Goal: Information Seeking & Learning: Learn about a topic

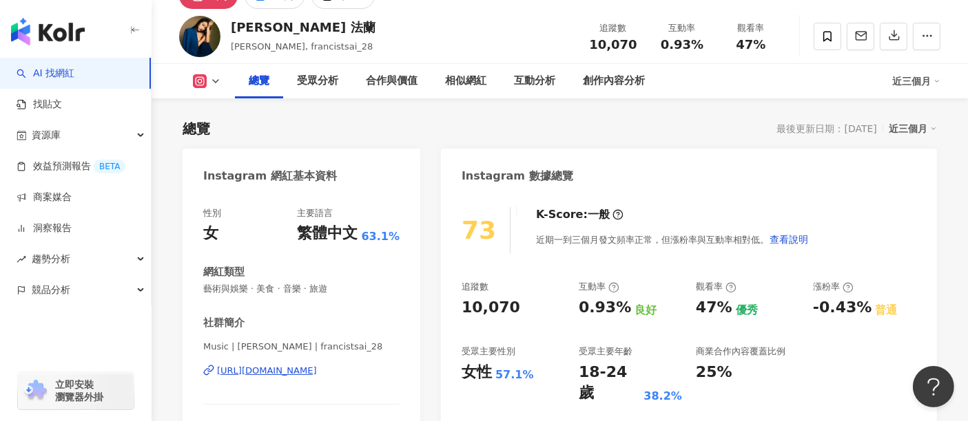
scroll to position [76, 0]
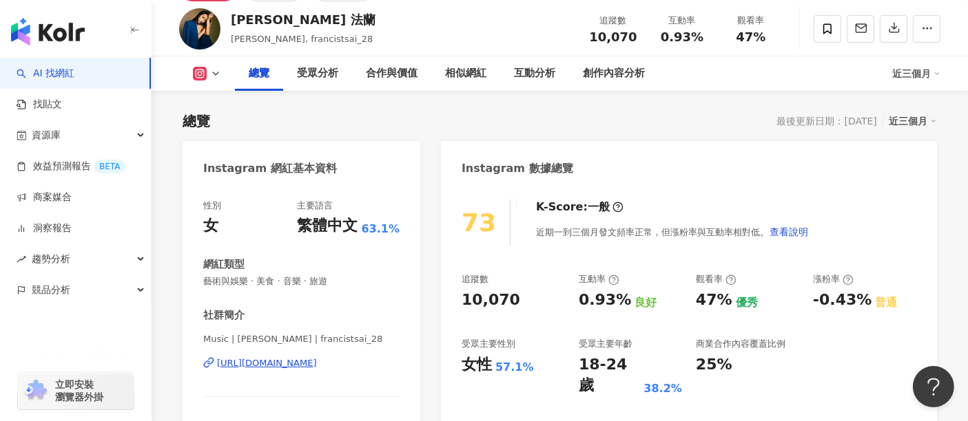
click at [926, 127] on div "近三個月" at bounding box center [912, 121] width 48 height 18
click at [910, 174] on link "近六個月" at bounding box center [918, 176] width 39 height 15
click at [928, 123] on div "近六個月" at bounding box center [912, 121] width 48 height 18
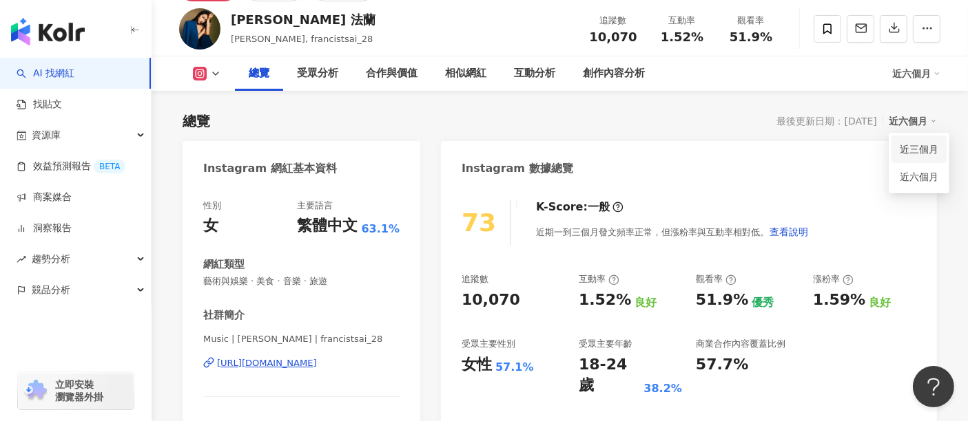
click at [919, 154] on link "近三個月" at bounding box center [918, 149] width 39 height 15
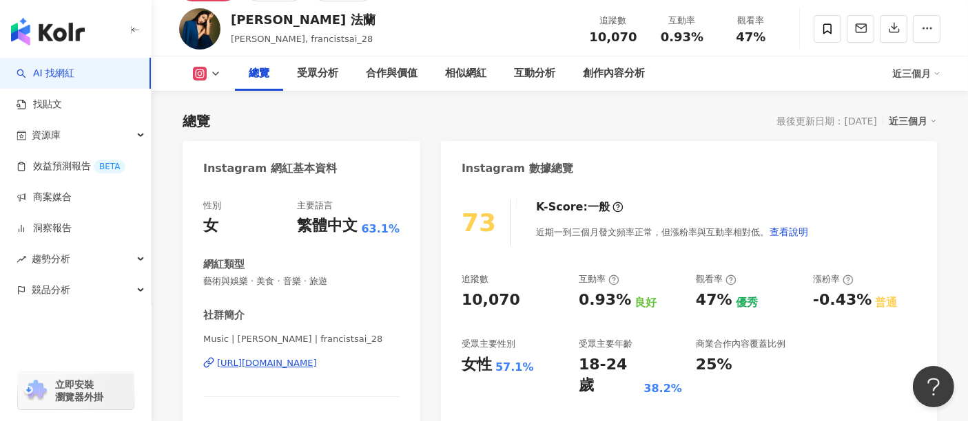
click at [921, 124] on div "近三個月" at bounding box center [912, 121] width 48 height 18
click at [914, 177] on link "近六個月" at bounding box center [918, 176] width 39 height 15
click at [926, 120] on div "近六個月" at bounding box center [912, 121] width 48 height 18
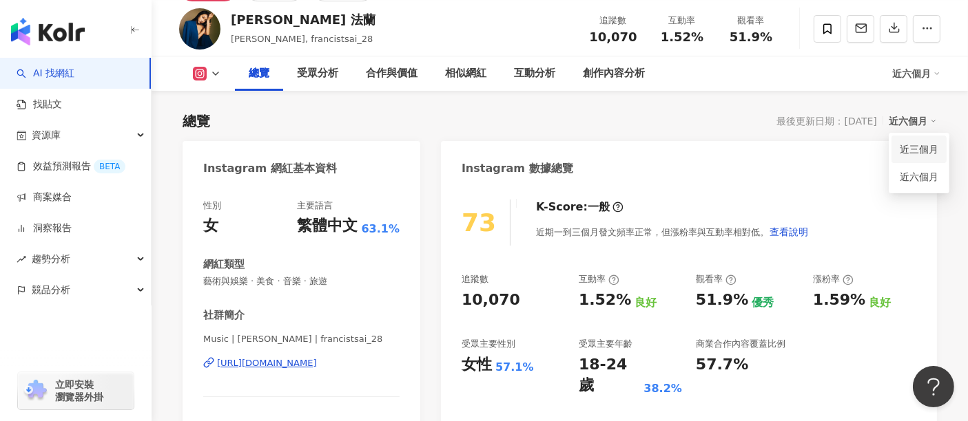
click at [919, 150] on link "近三個月" at bounding box center [918, 149] width 39 height 15
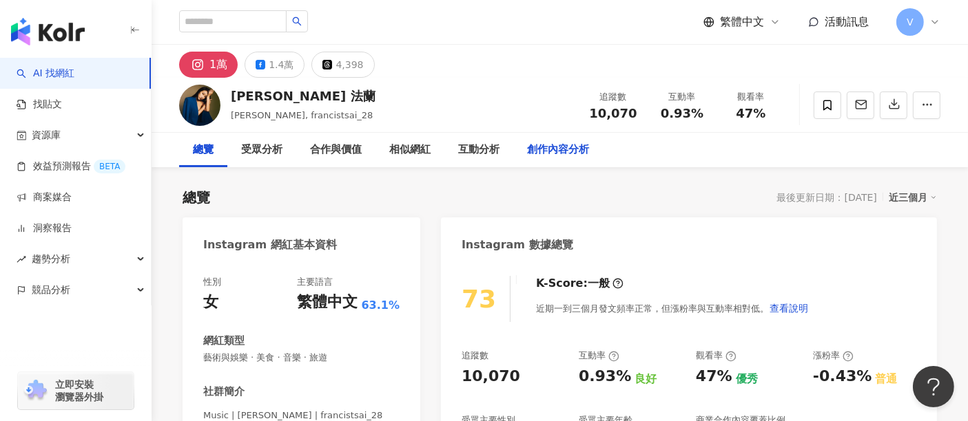
click at [552, 153] on div "創作內容分析" at bounding box center [558, 150] width 62 height 17
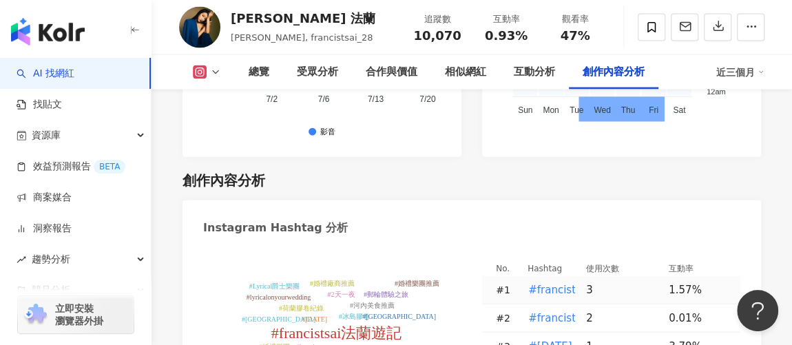
scroll to position [4093, 0]
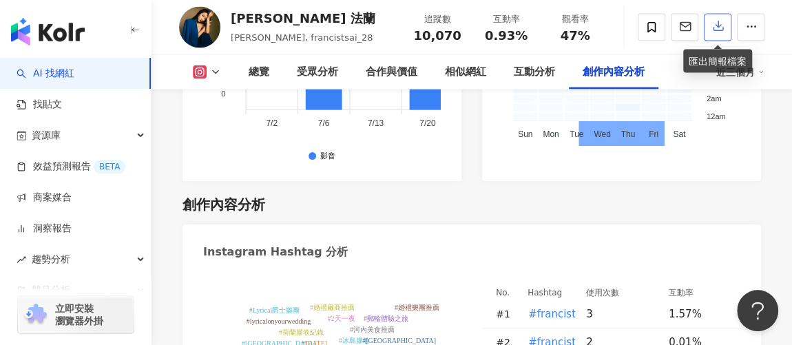
click at [714, 32] on icon "button" at bounding box center [718, 27] width 10 height 10
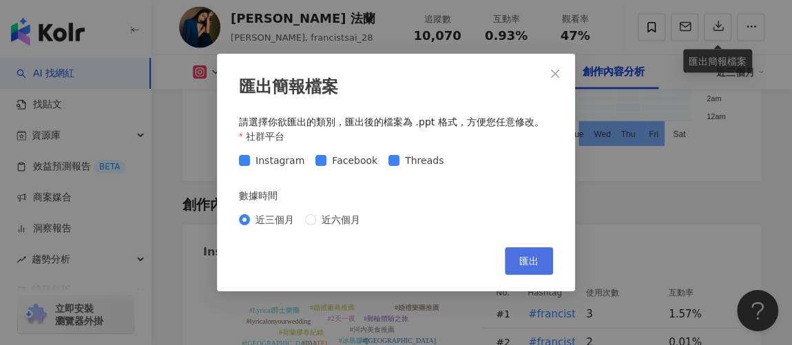
click at [536, 260] on span "匯出" at bounding box center [528, 260] width 19 height 11
click at [562, 76] on span "Close" at bounding box center [555, 73] width 28 height 11
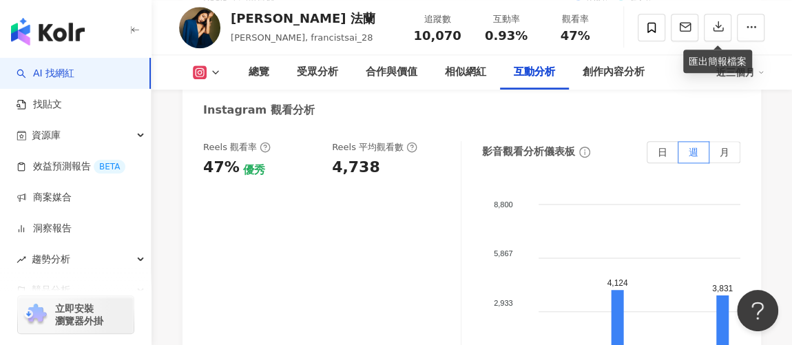
scroll to position [3404, 0]
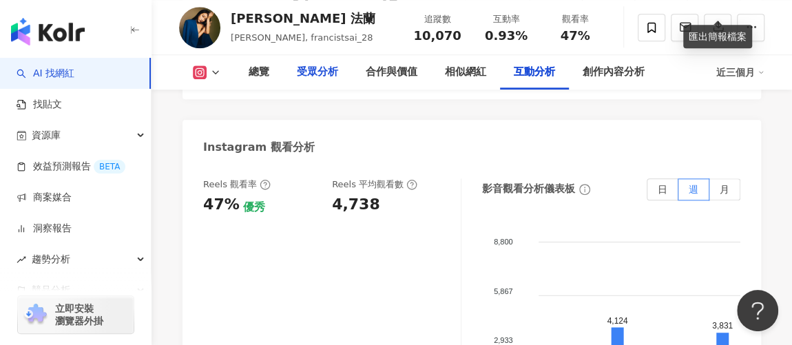
scroll to position [3341, 0]
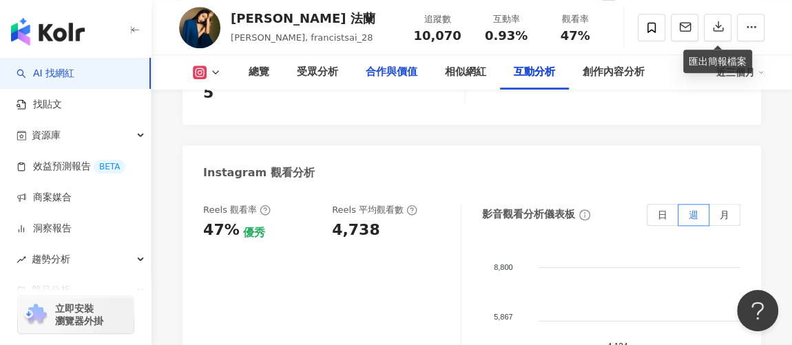
click at [406, 67] on div "合作與價值" at bounding box center [392, 72] width 52 height 17
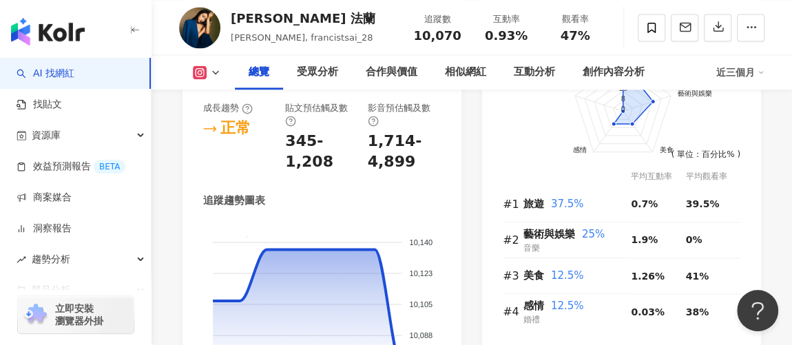
scroll to position [968, 0]
